Goal: Information Seeking & Learning: Learn about a topic

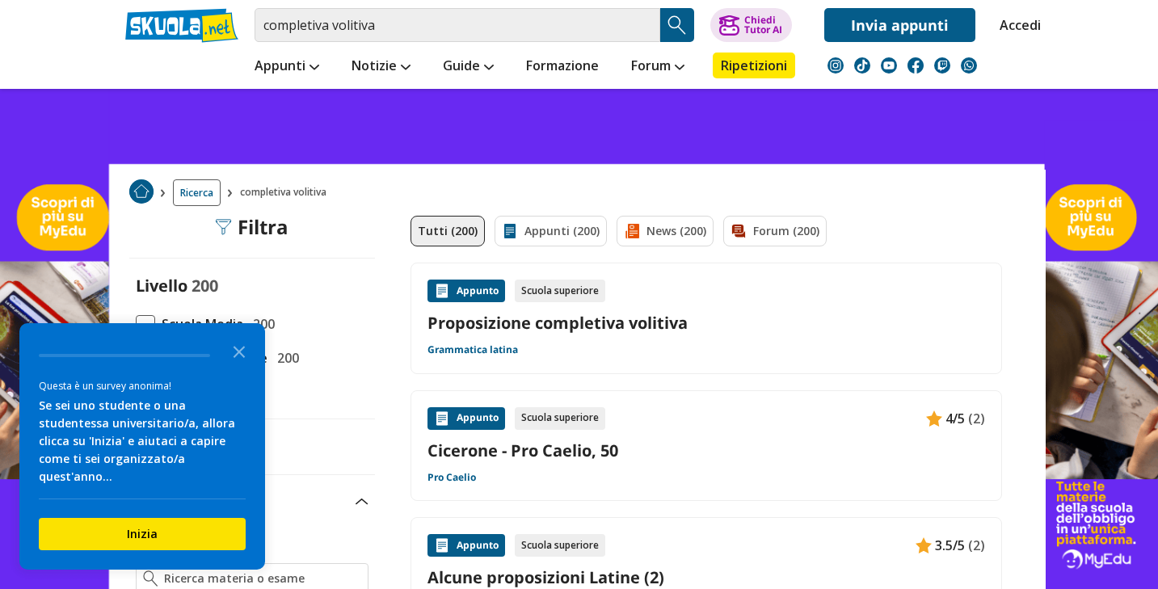
click at [469, 296] on div "Appunto" at bounding box center [466, 291] width 78 height 23
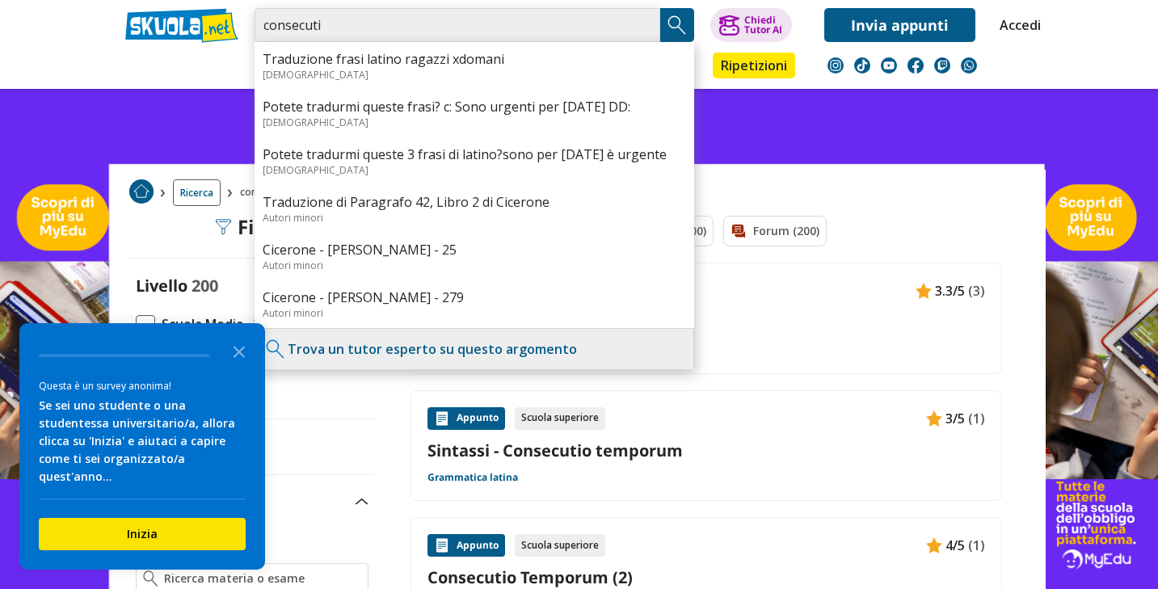
click at [477, 19] on input "consecuti" at bounding box center [458, 25] width 406 height 34
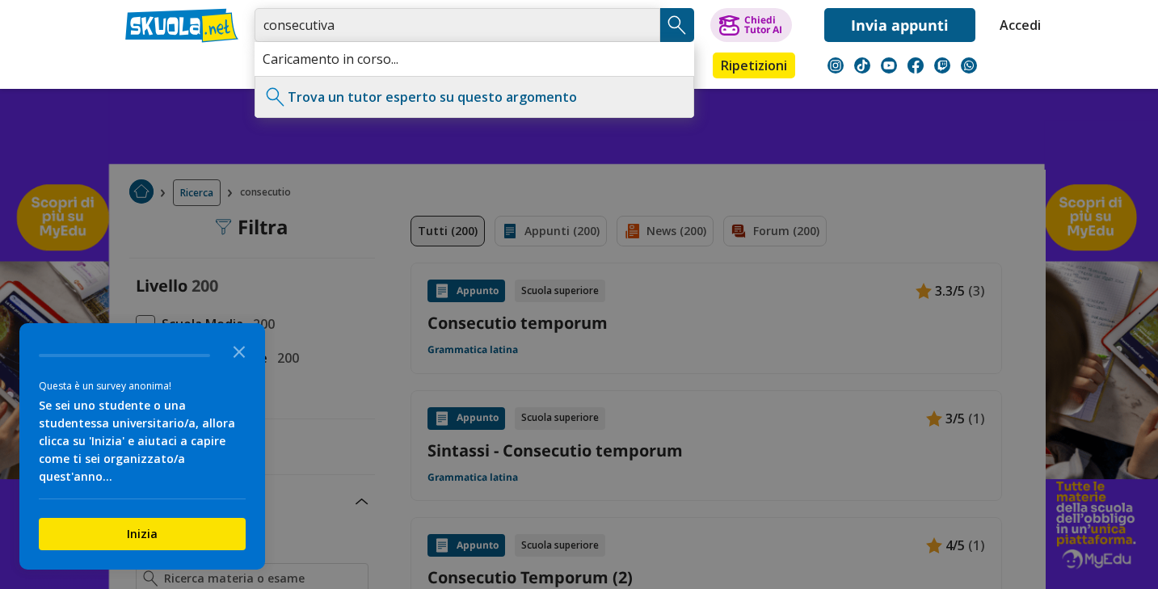
type input "consecutiva"
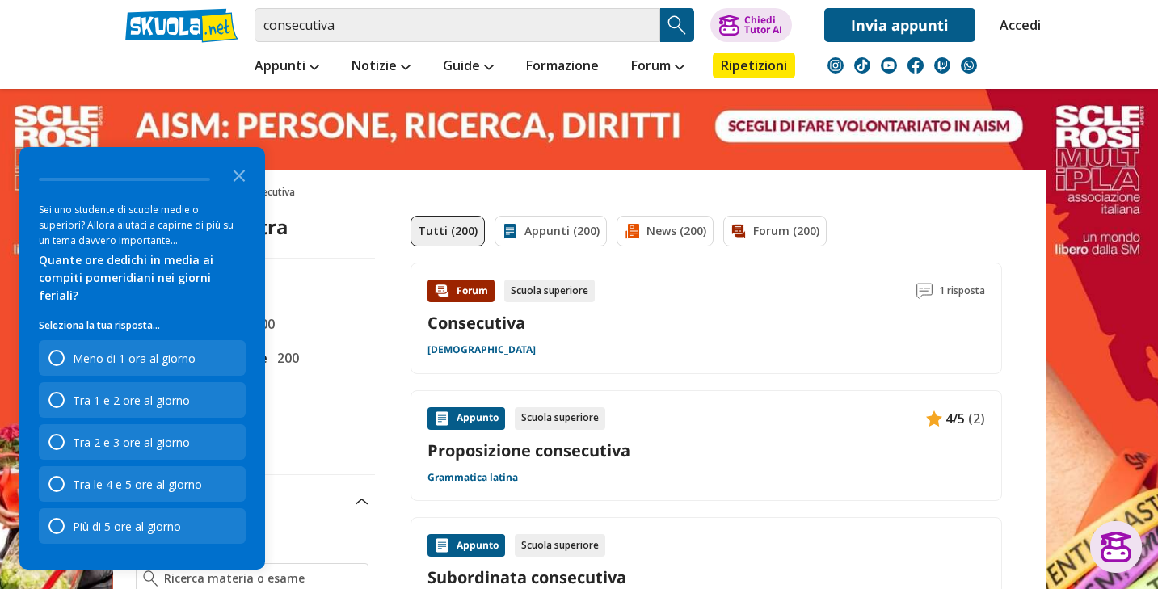
click at [468, 418] on div "Appunto" at bounding box center [466, 418] width 78 height 23
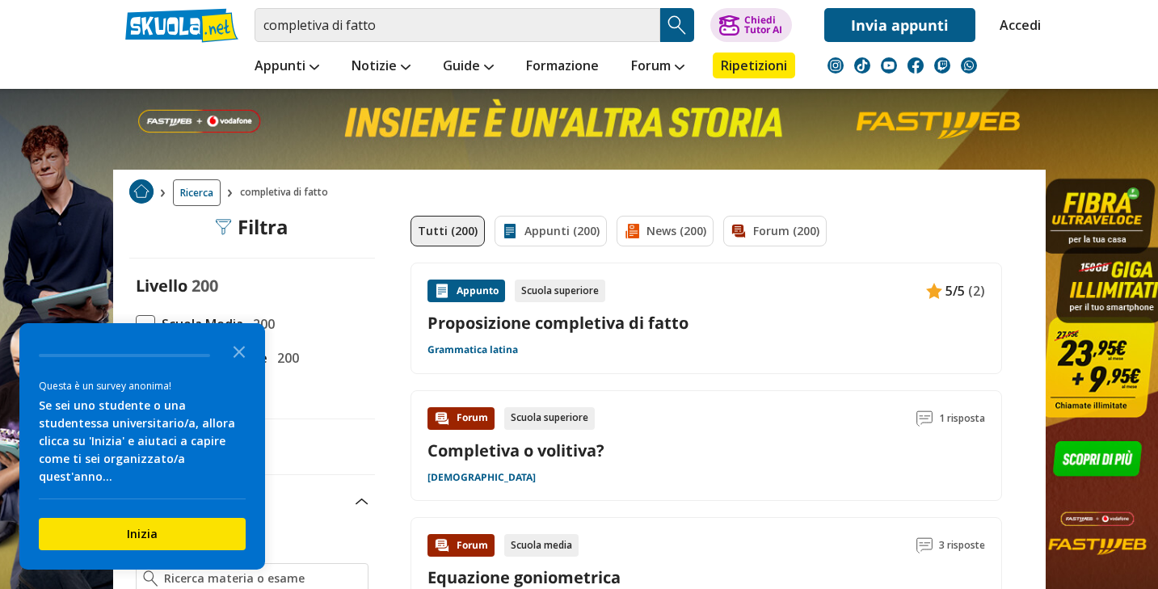
click at [480, 295] on div "Appunto" at bounding box center [466, 291] width 78 height 23
